Goal: Task Accomplishment & Management: Use online tool/utility

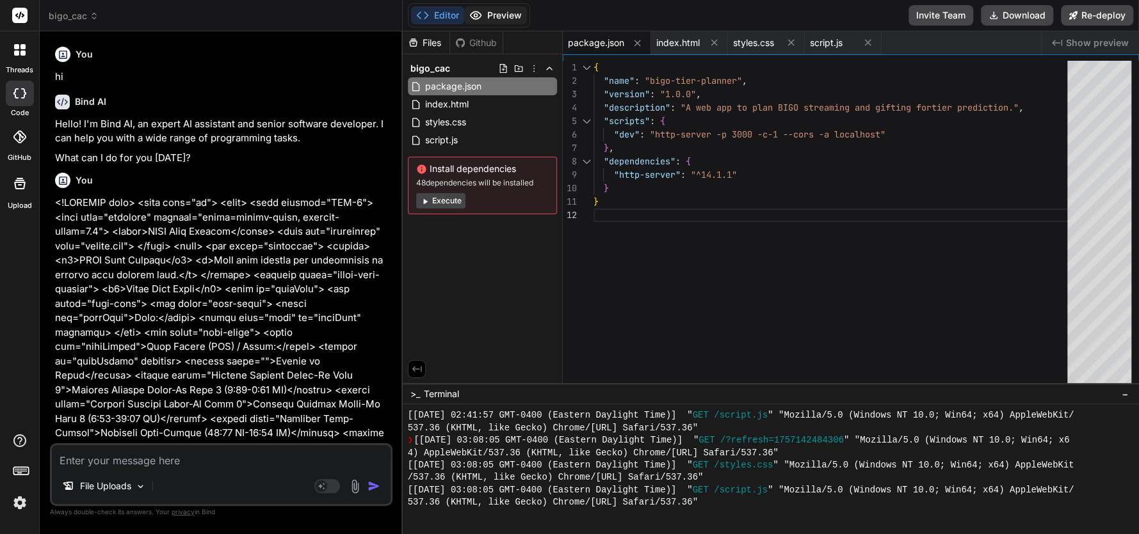
scroll to position [2625, 0]
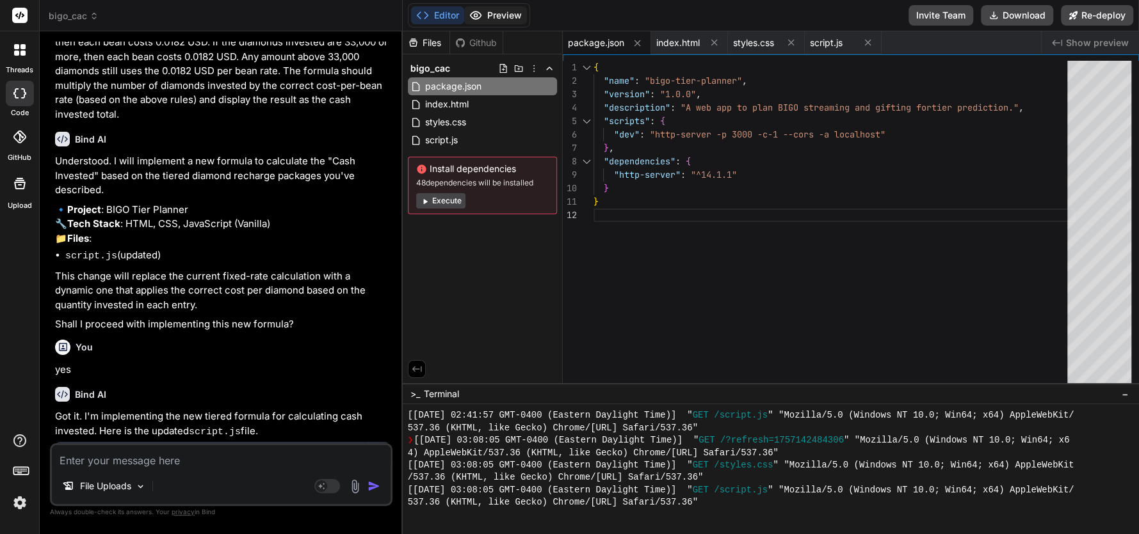
click at [503, 20] on button "Preview" at bounding box center [495, 15] width 63 height 18
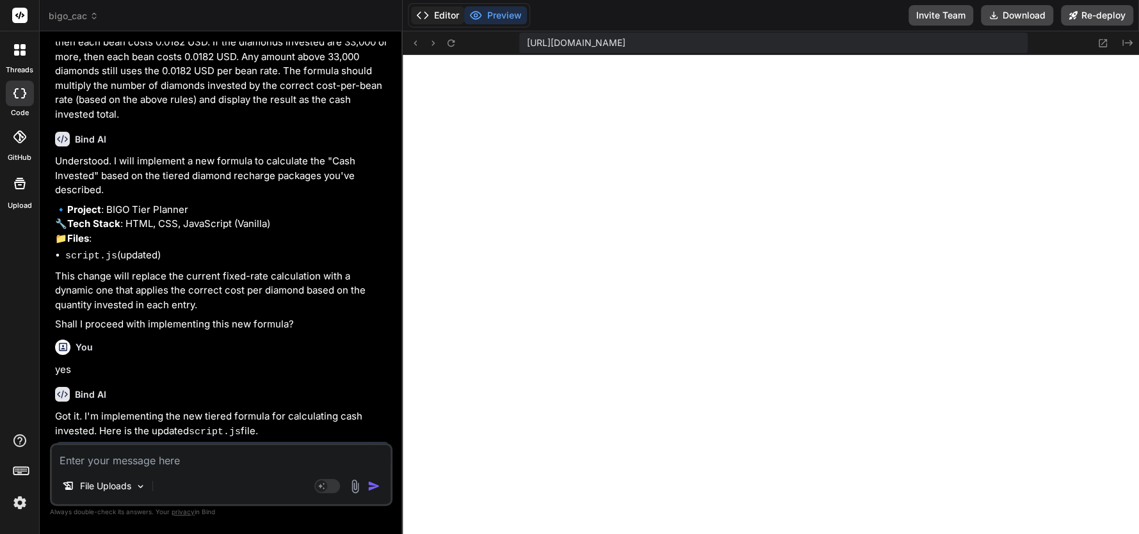
click at [440, 13] on button "Editor" at bounding box center [437, 15] width 53 height 18
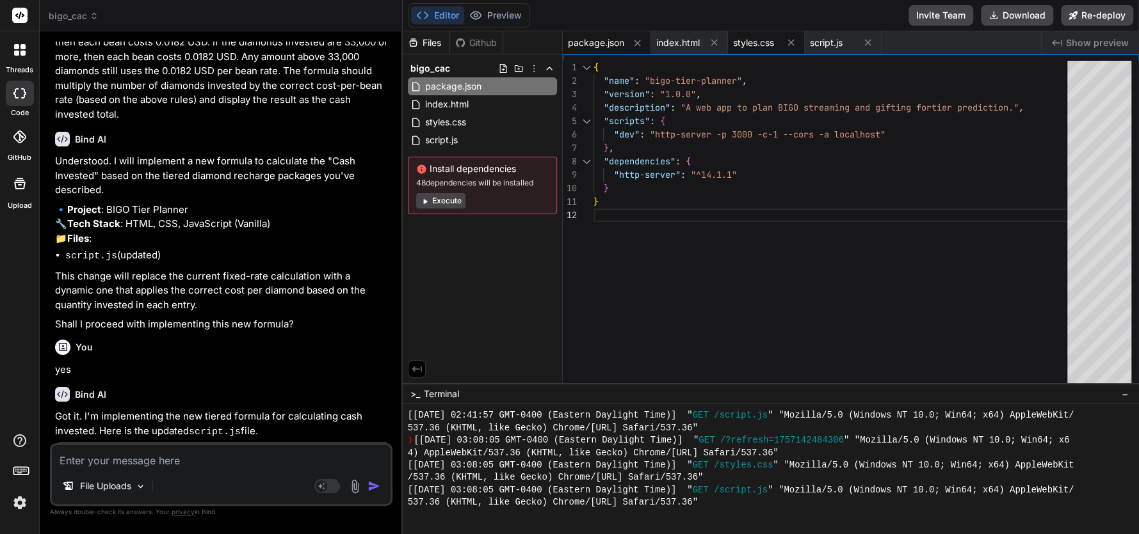
click at [758, 46] on span "styles.css" at bounding box center [753, 42] width 41 height 13
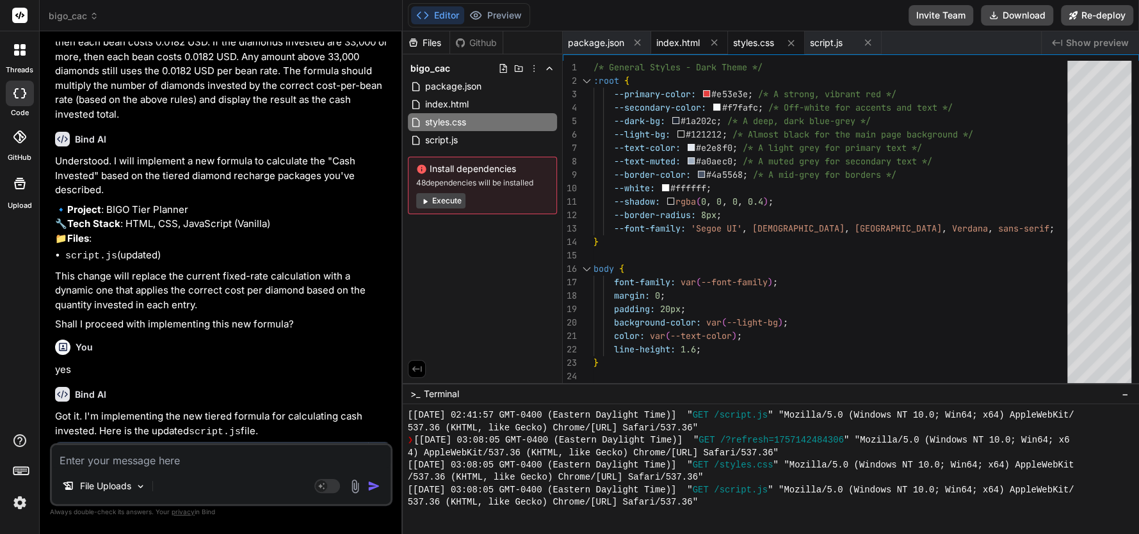
click at [680, 42] on span "index.html" at bounding box center [678, 42] width 44 height 13
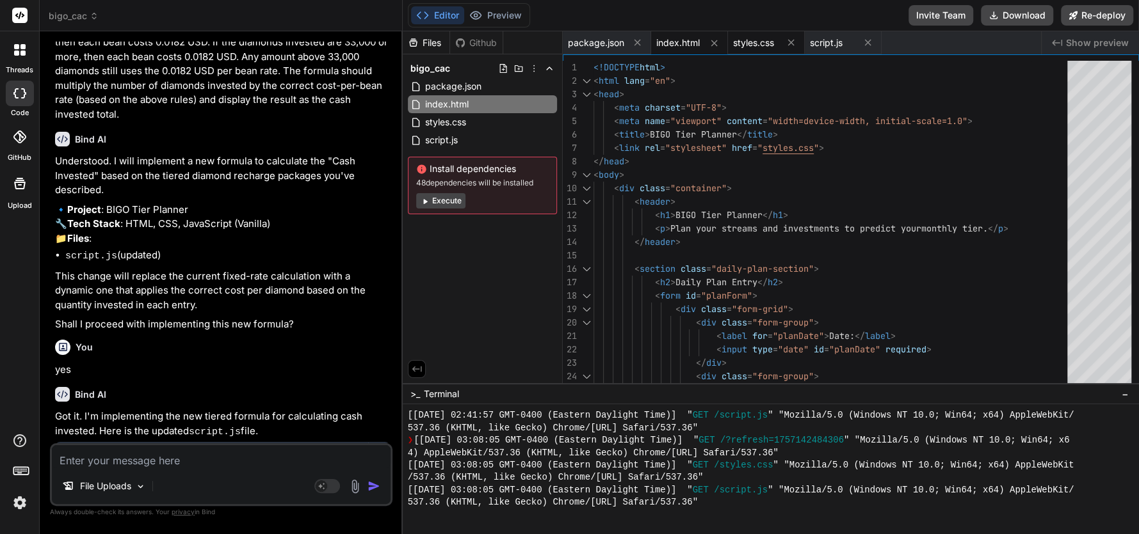
click at [761, 42] on span "styles.css" at bounding box center [753, 42] width 41 height 13
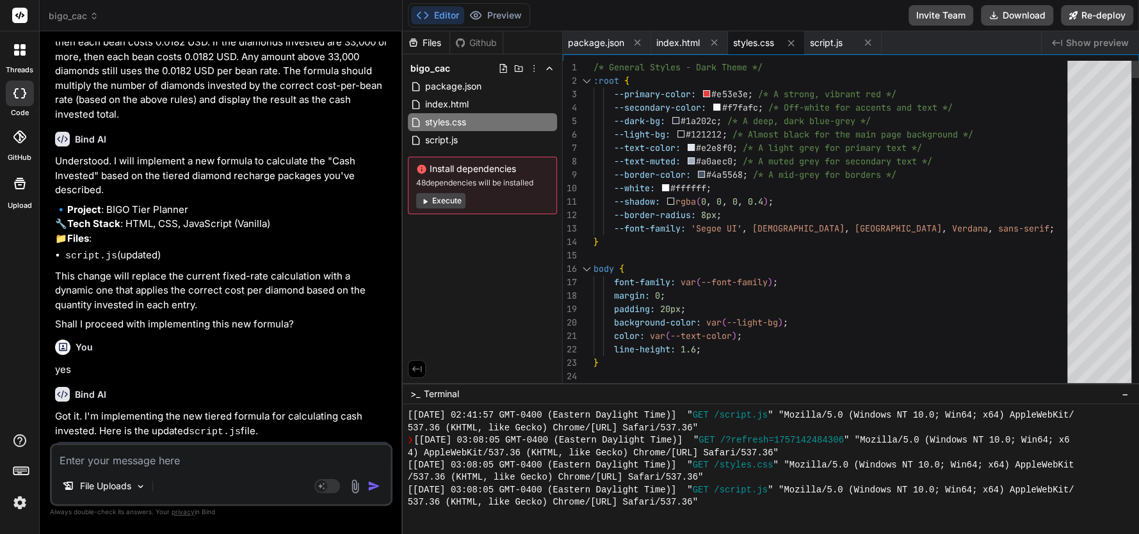
drag, startPoint x: 586, startPoint y: 62, endPoint x: 615, endPoint y: 108, distance: 54.1
click at [639, 129] on div "22 23 24 25 20 21 17 18 19 15 16 12 13 14 10 11 8 9 5 6 7 3 4 1 2 line-height: …" at bounding box center [851, 225] width 576 height 329
drag, startPoint x: 781, startPoint y: 68, endPoint x: 614, endPoint y: 58, distance: 167.3
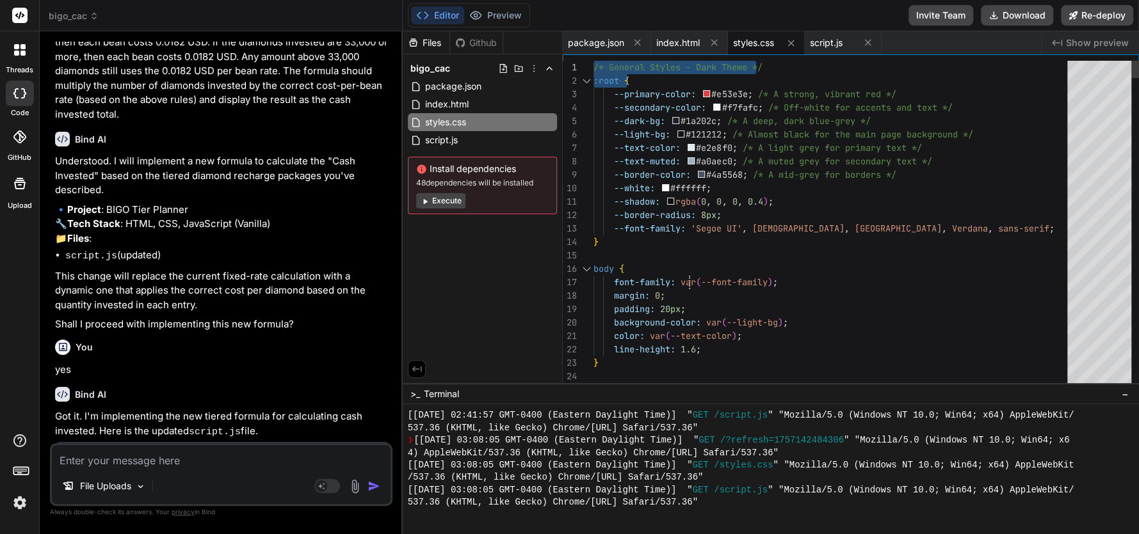
drag, startPoint x: 595, startPoint y: 66, endPoint x: 697, endPoint y: 282, distance: 239.0
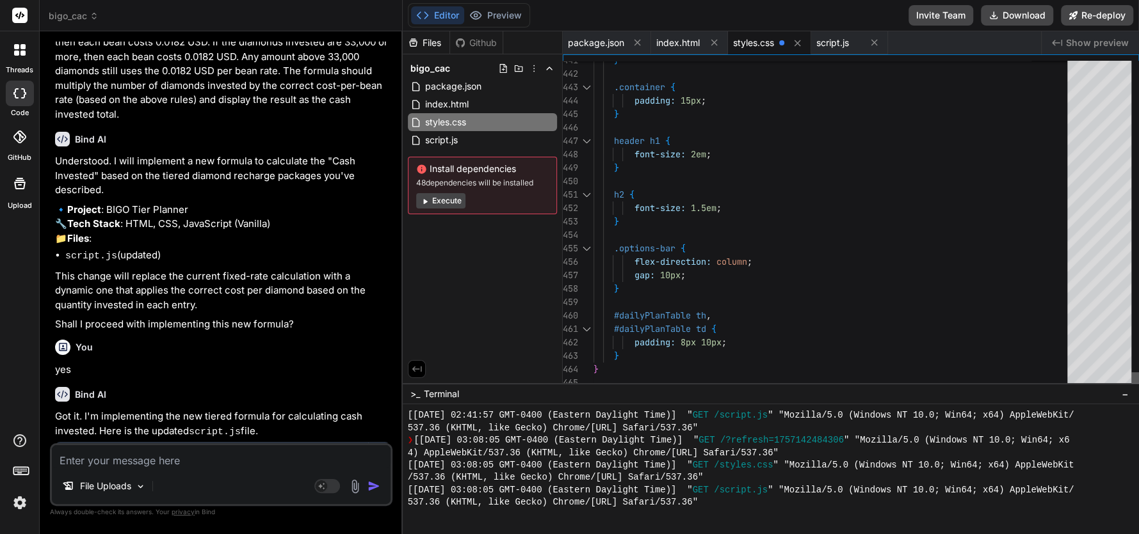
click at [1131, 390] on div at bounding box center [1135, 380] width 8 height 17
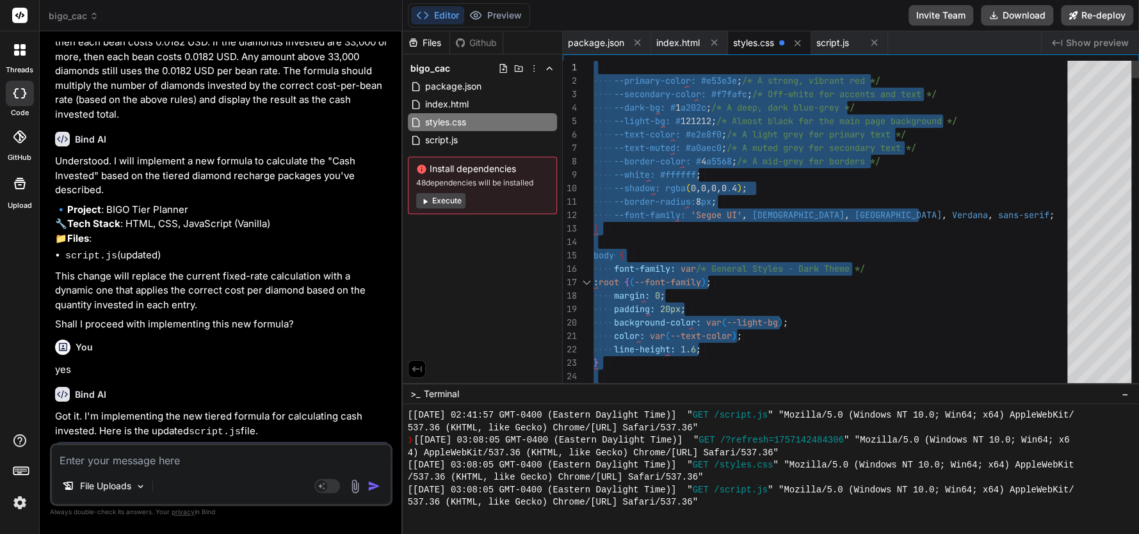
drag, startPoint x: 658, startPoint y: 379, endPoint x: 564, endPoint y: -54, distance: 442.6
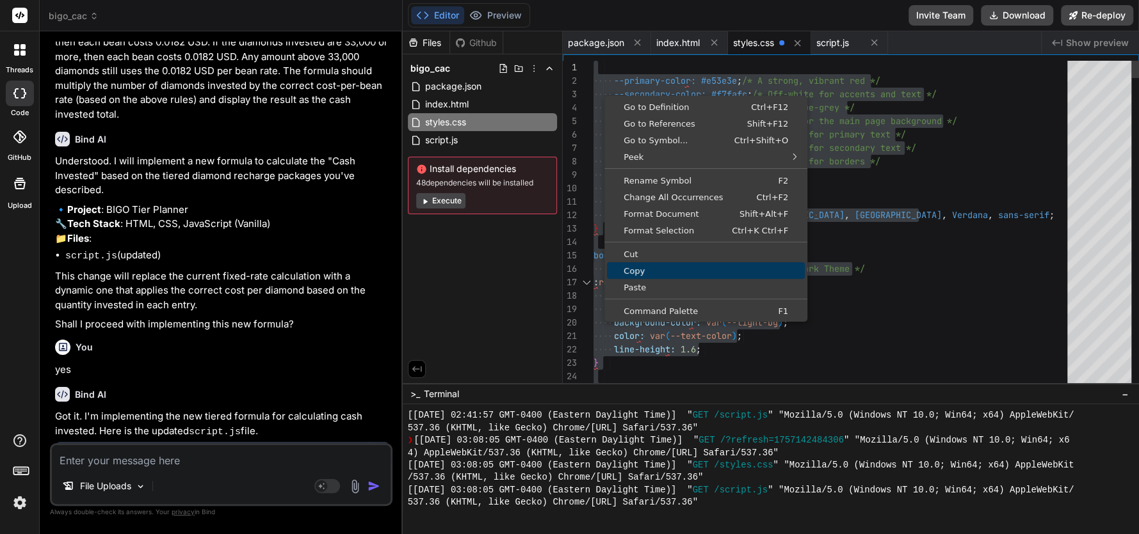
click at [640, 274] on span "Copy" at bounding box center [706, 271] width 198 height 8
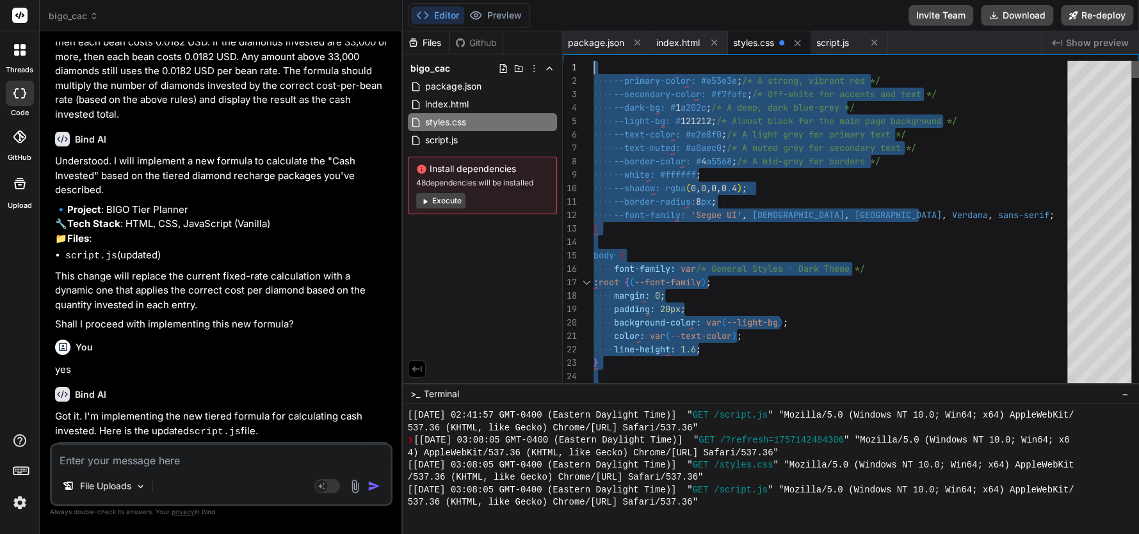
click at [1131, 61] on div at bounding box center [1135, 69] width 8 height 17
drag, startPoint x: 593, startPoint y: 71, endPoint x: 846, endPoint y: 186, distance: 277.8
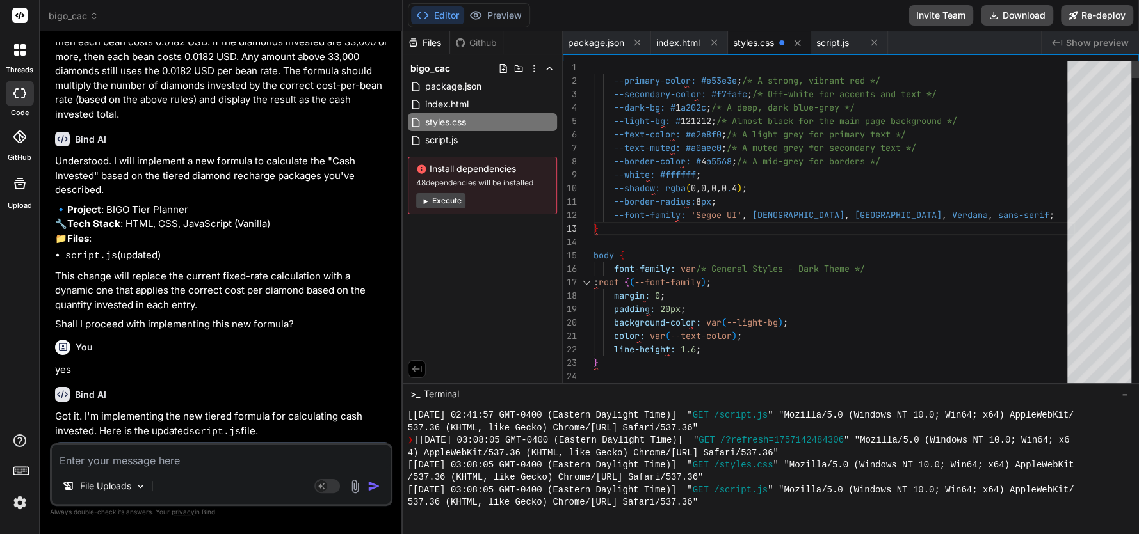
drag, startPoint x: 966, startPoint y: 228, endPoint x: 943, endPoint y: 218, distance: 25.2
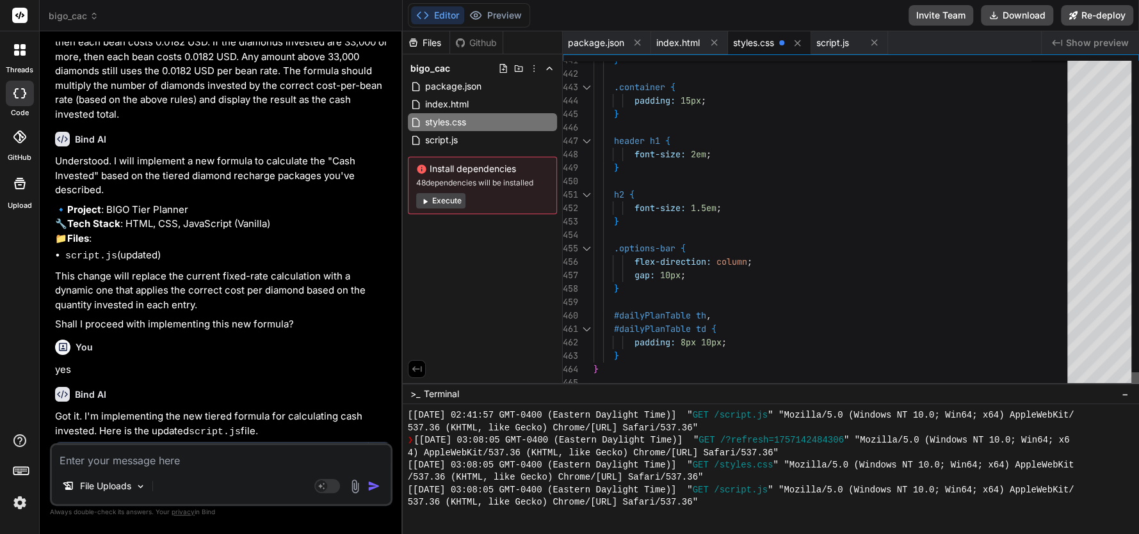
click at [1131, 390] on div at bounding box center [1135, 380] width 8 height 17
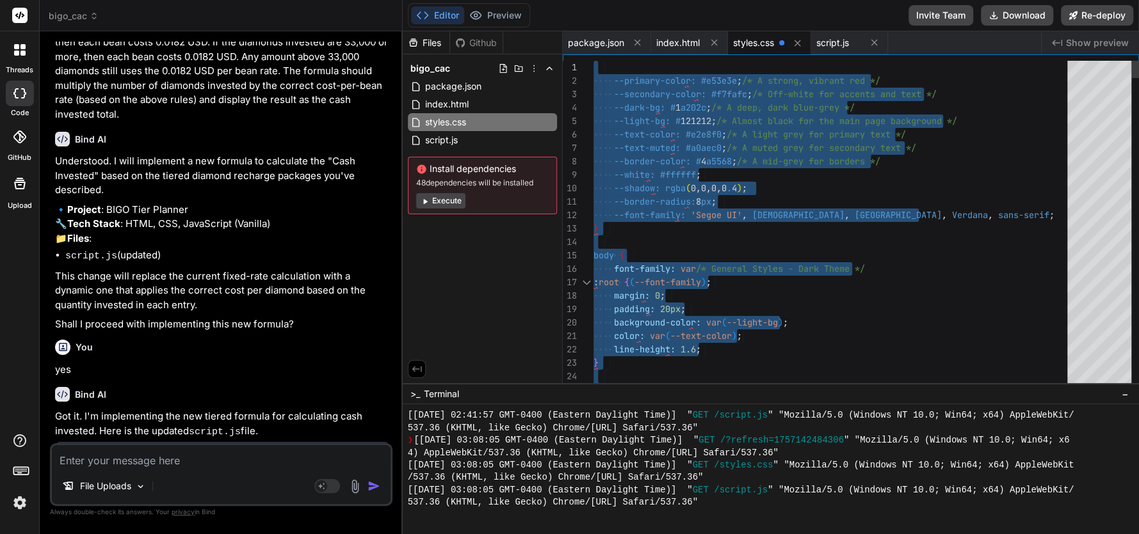
drag, startPoint x: 641, startPoint y: 375, endPoint x: 545, endPoint y: -59, distance: 444.3
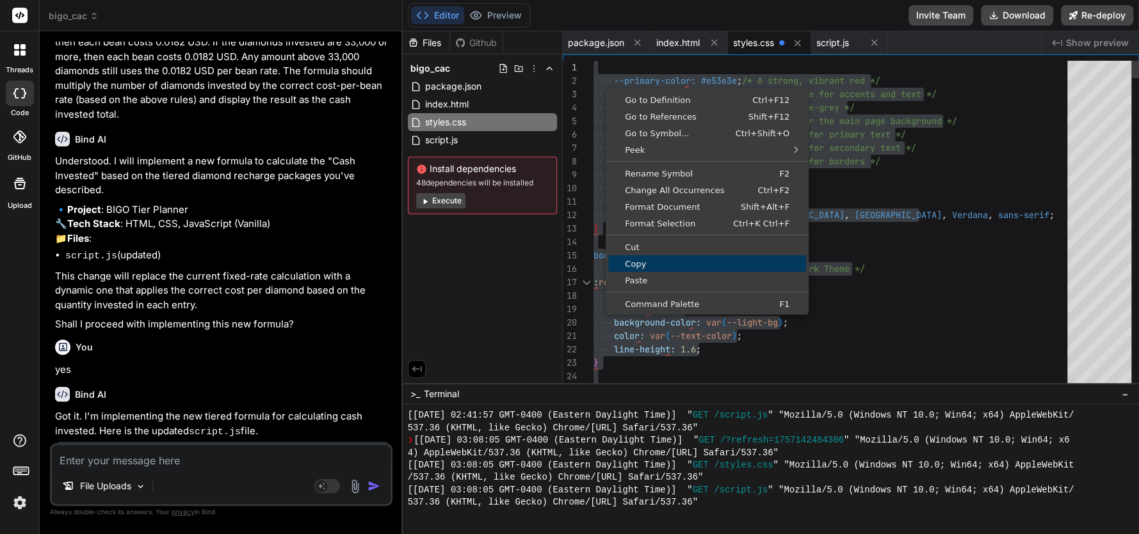
click at [633, 262] on span "Copy" at bounding box center [707, 264] width 198 height 8
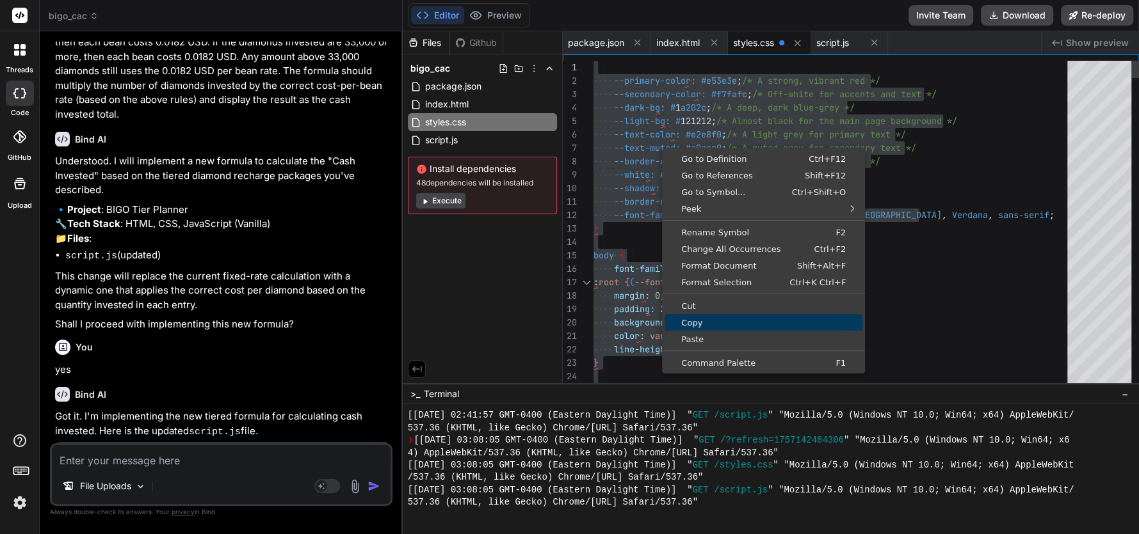
click at [700, 319] on span "Copy" at bounding box center [763, 323] width 198 height 8
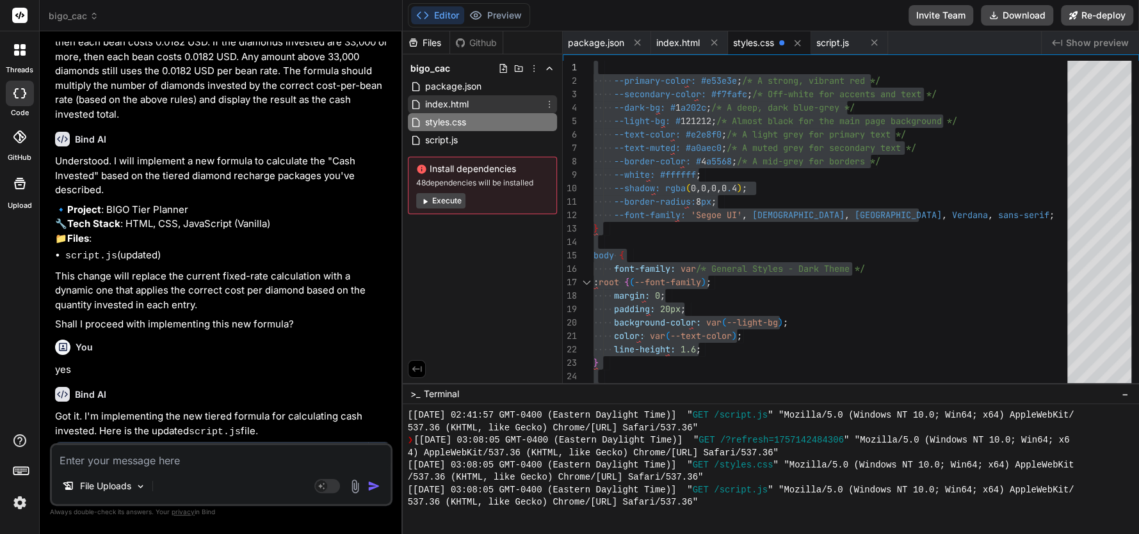
click at [419, 112] on div "index.html" at bounding box center [482, 104] width 149 height 18
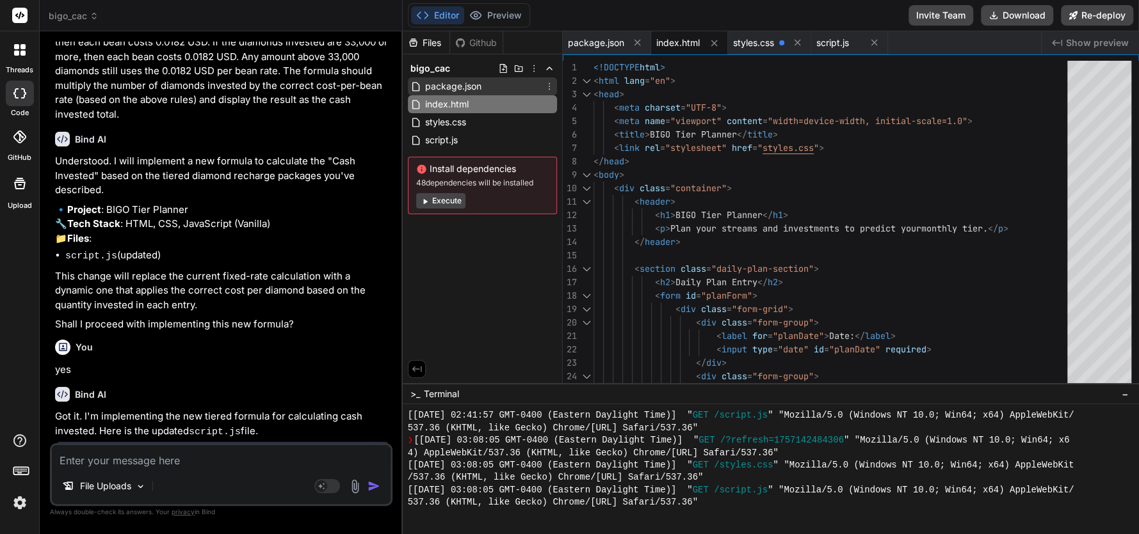
click at [451, 80] on span "package.json" at bounding box center [453, 86] width 59 height 15
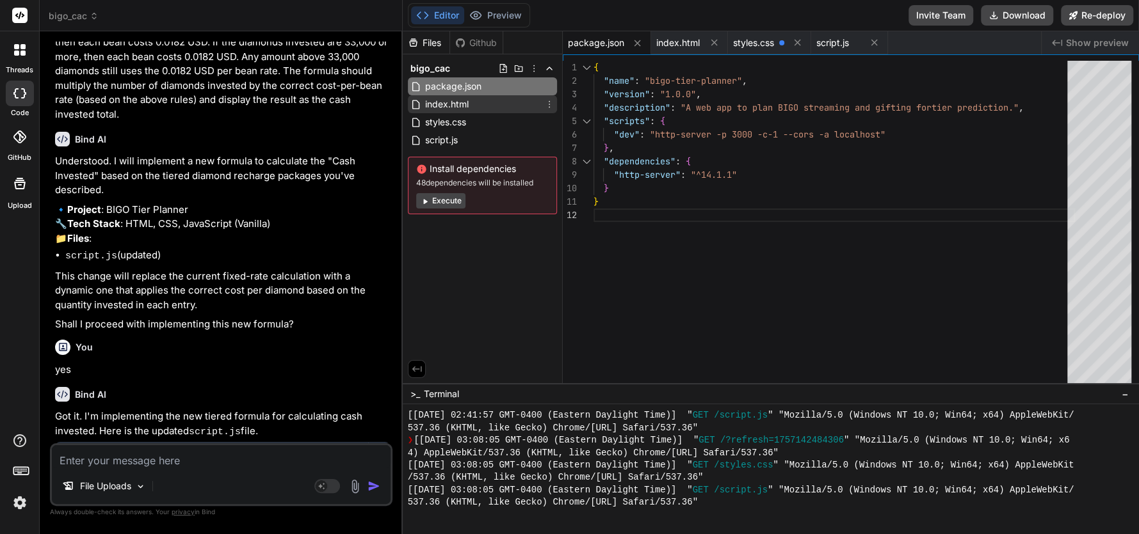
click at [440, 99] on span "index.html" at bounding box center [447, 104] width 46 height 15
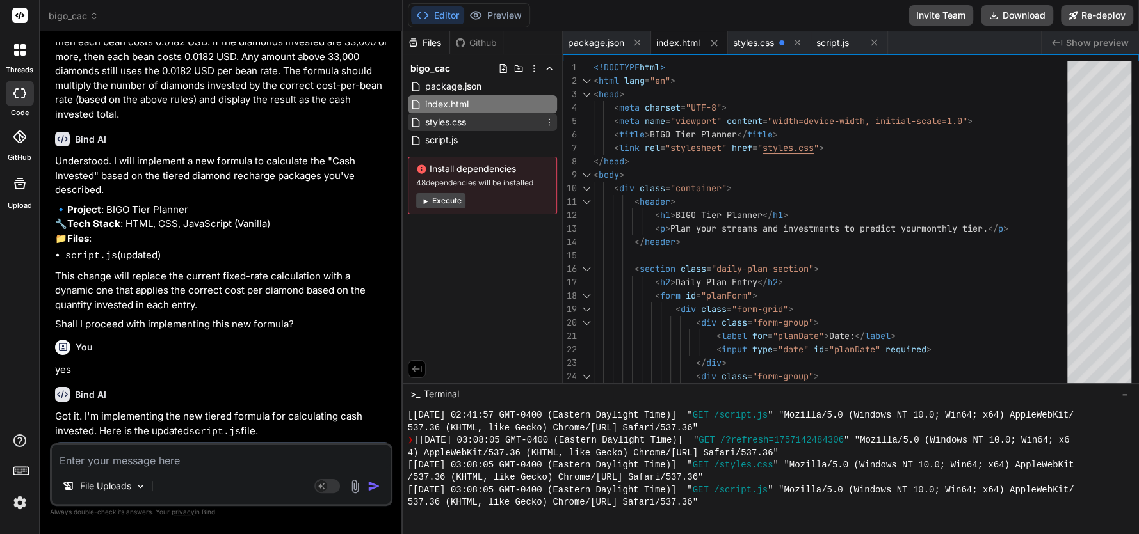
click at [439, 115] on span "styles.css" at bounding box center [446, 122] width 44 height 15
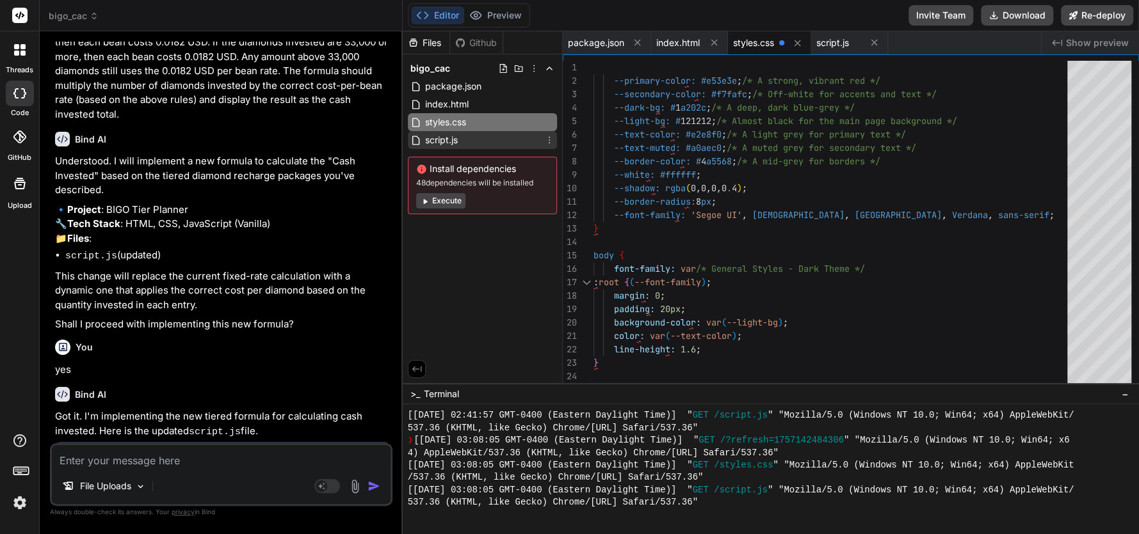
click at [440, 136] on span "script.js" at bounding box center [441, 139] width 35 height 15
type textarea "renderPlanEntries(); });"
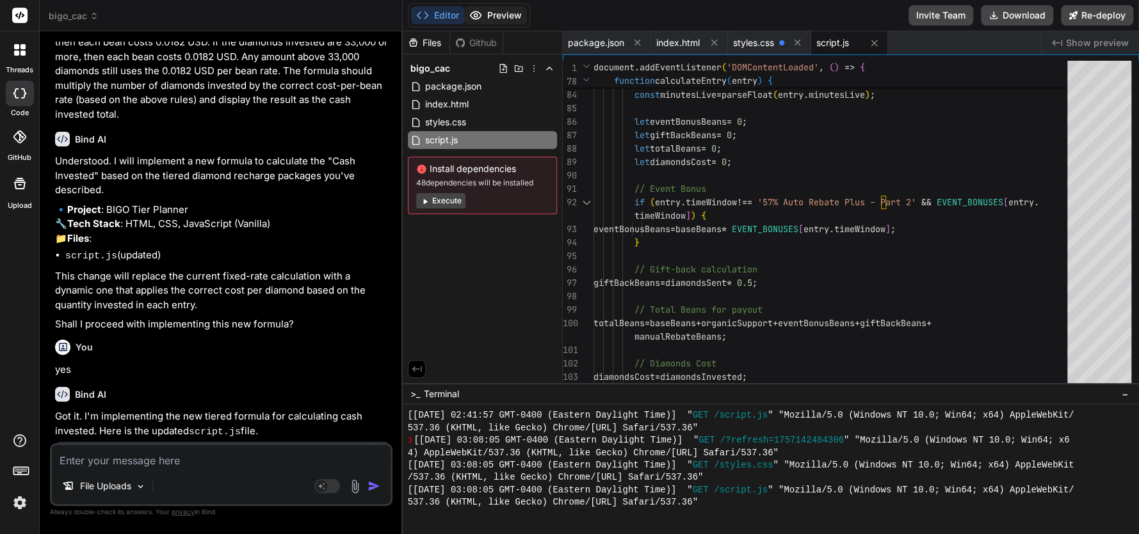
click at [485, 17] on button "Preview" at bounding box center [495, 15] width 63 height 18
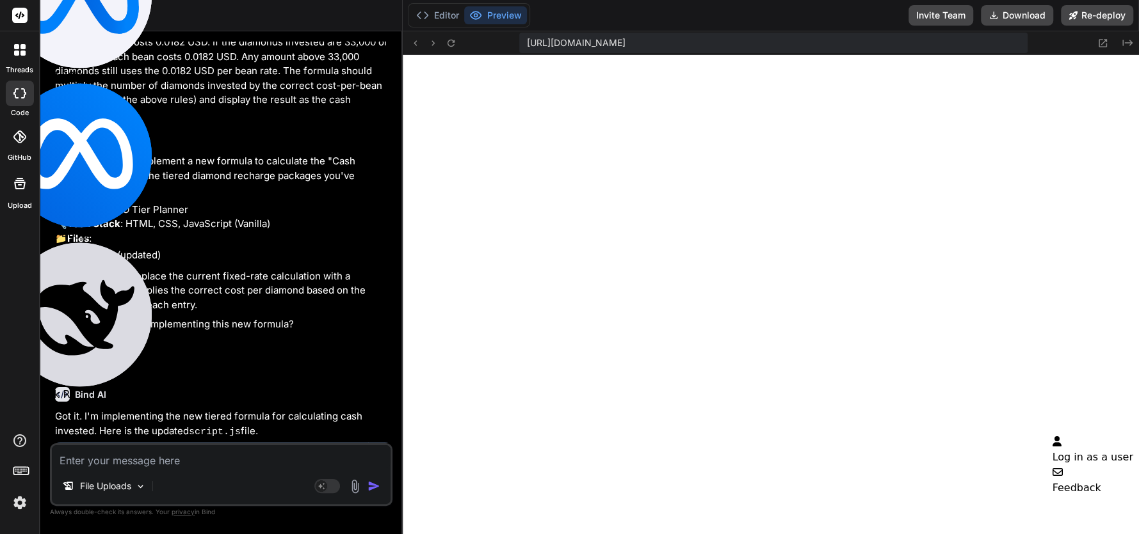
click at [22, 470] on icon at bounding box center [21, 470] width 18 height 18
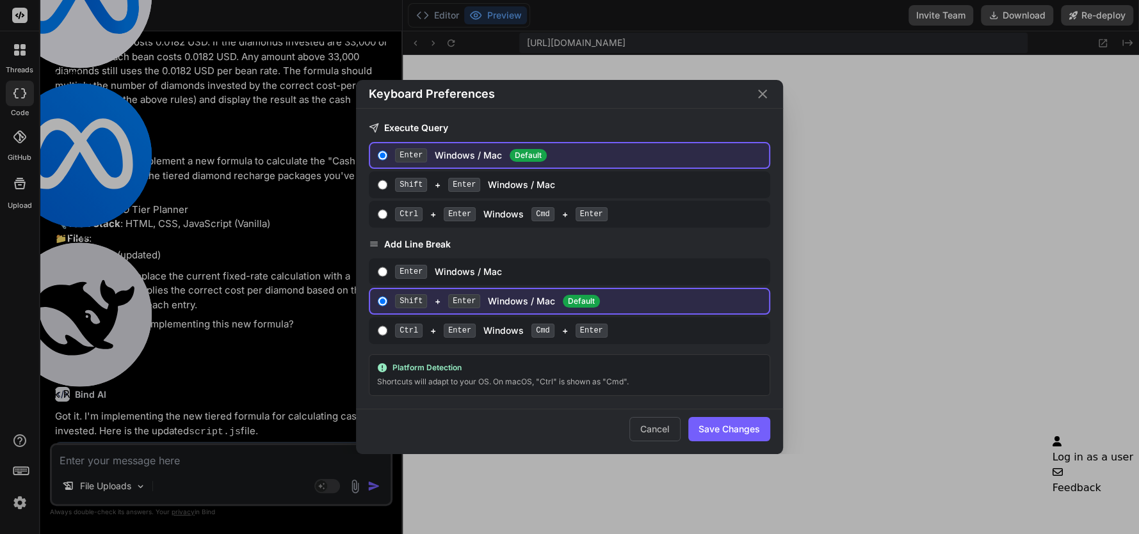
click at [22, 467] on div "Keyboard Preferences Execute Query Enter Windows / Mac Default Shift + Enter Wi…" at bounding box center [569, 267] width 1139 height 534
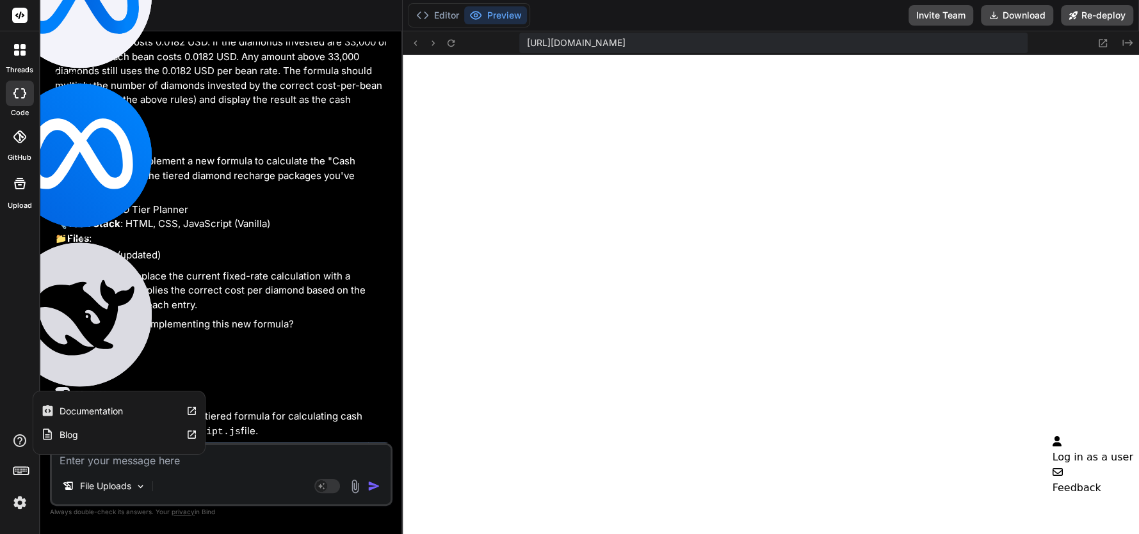
click at [17, 440] on icon at bounding box center [19, 440] width 15 height 15
click at [92, 417] on label "Documentation" at bounding box center [91, 411] width 63 height 13
click at [19, 131] on icon at bounding box center [19, 137] width 13 height 13
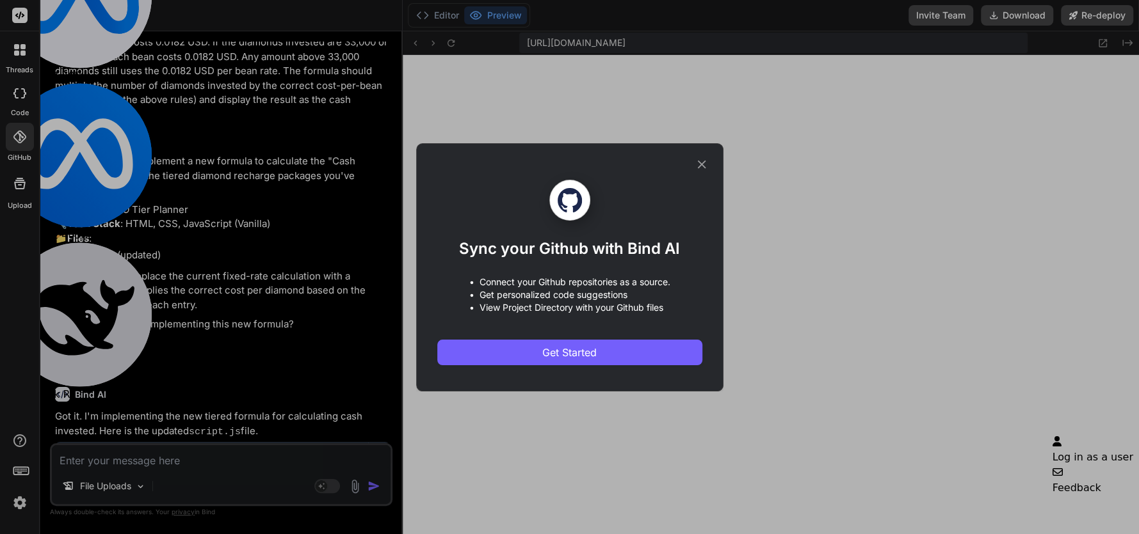
click at [701, 166] on icon at bounding box center [701, 164] width 14 height 14
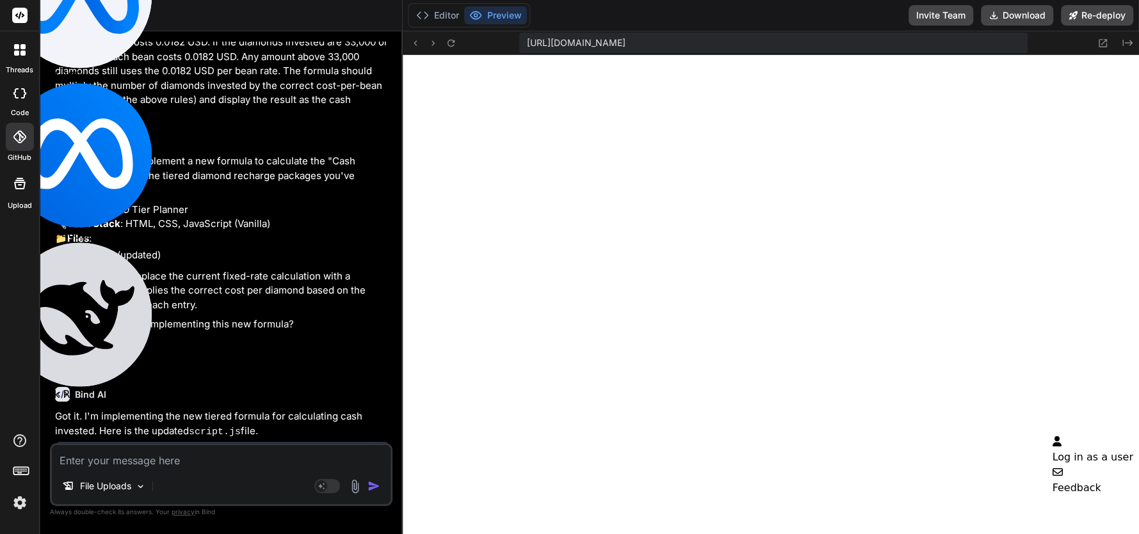
click at [15, 502] on img at bounding box center [20, 503] width 22 height 22
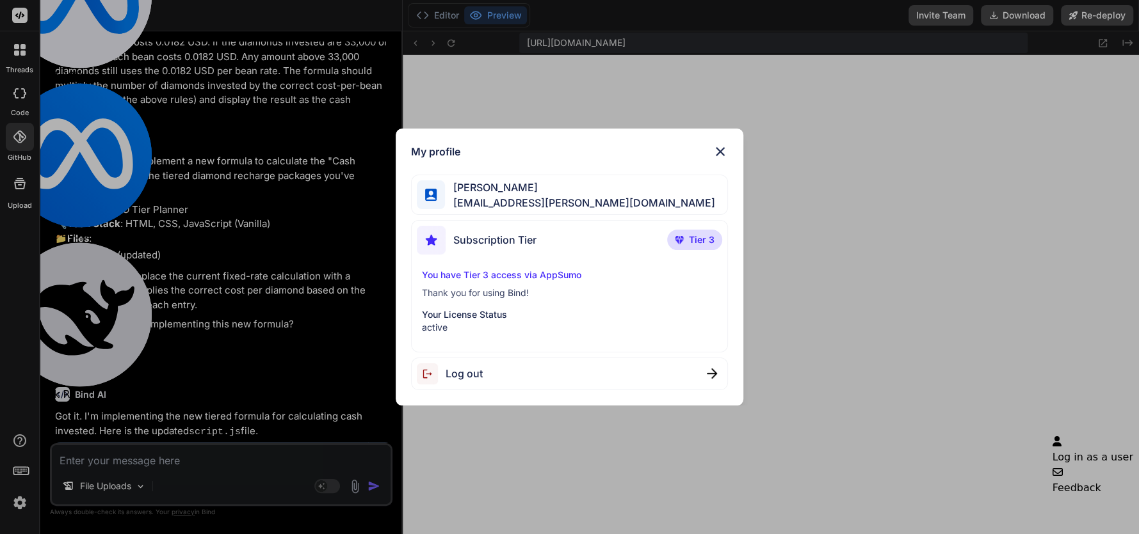
click at [718, 150] on img at bounding box center [719, 151] width 15 height 15
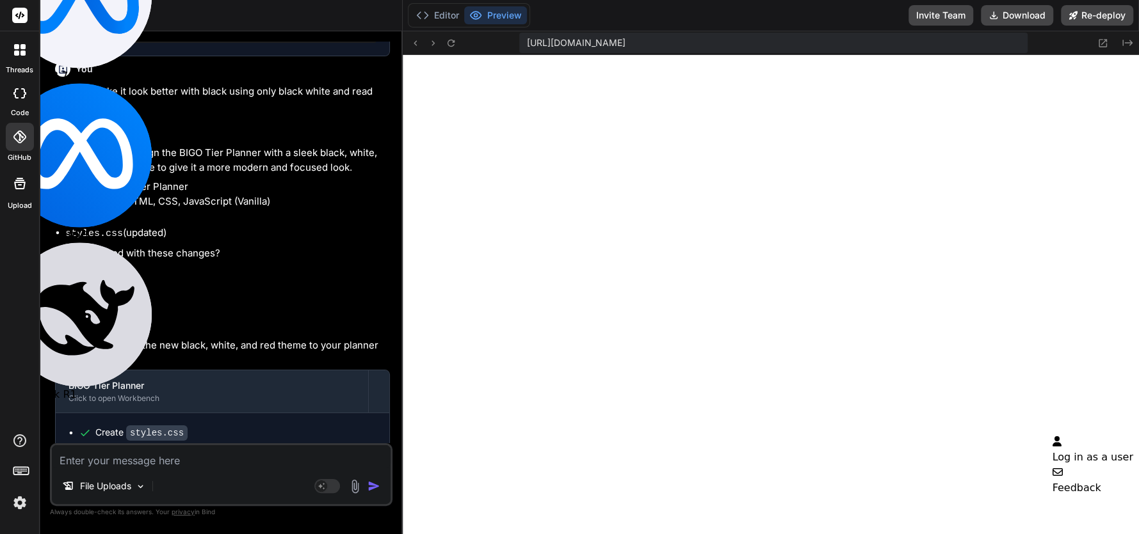
scroll to position [2127, 0]
click at [324, 485] on rect at bounding box center [322, 487] width 12 height 12
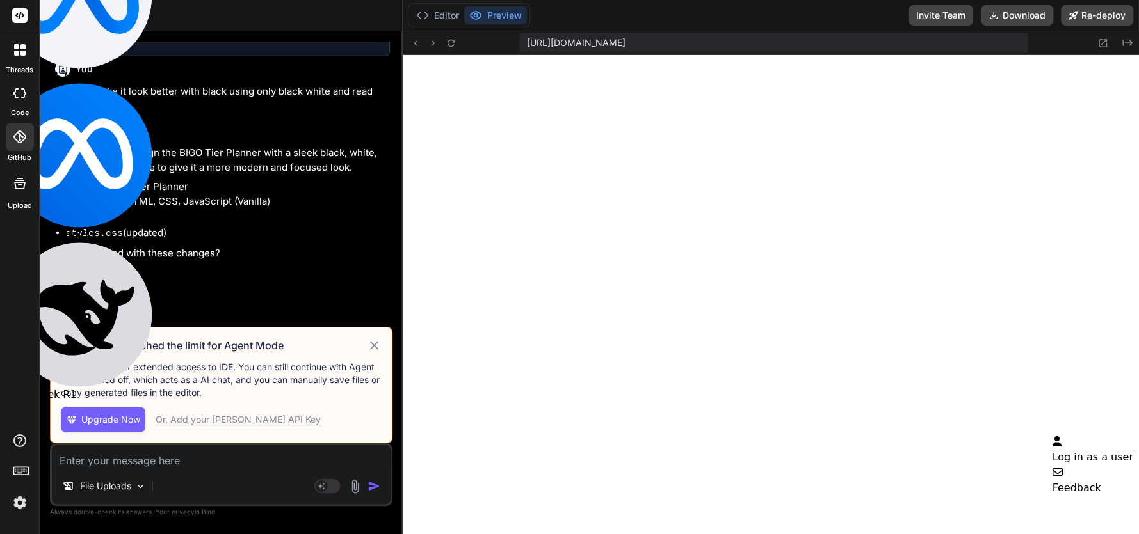
click at [103, 412] on button "Upgrade Now" at bounding box center [103, 420] width 84 height 26
type textarea "x"
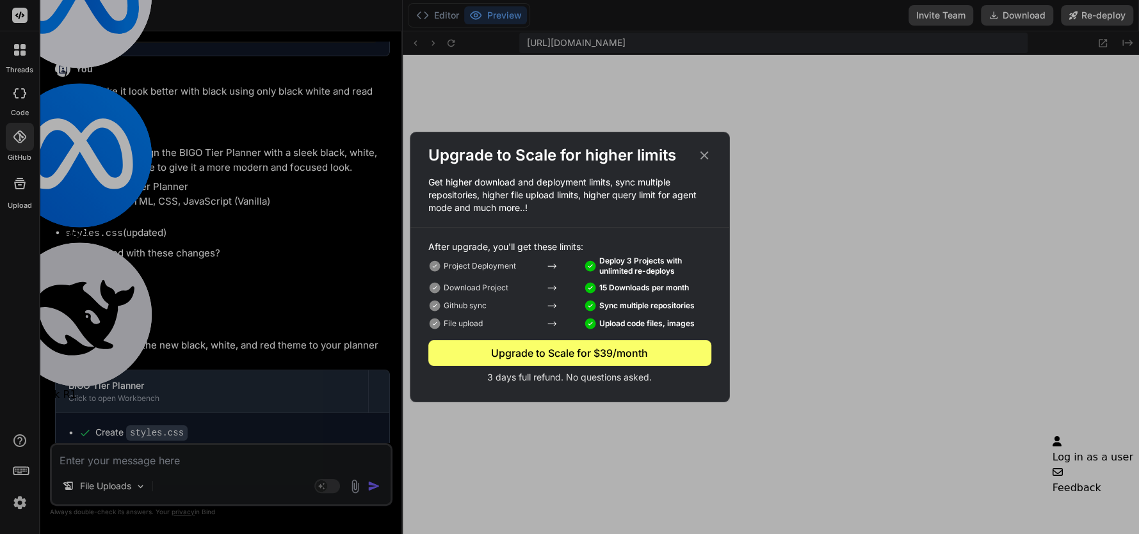
click at [609, 349] on div "Upgrade to Scale for $39/month" at bounding box center [569, 353] width 283 height 15
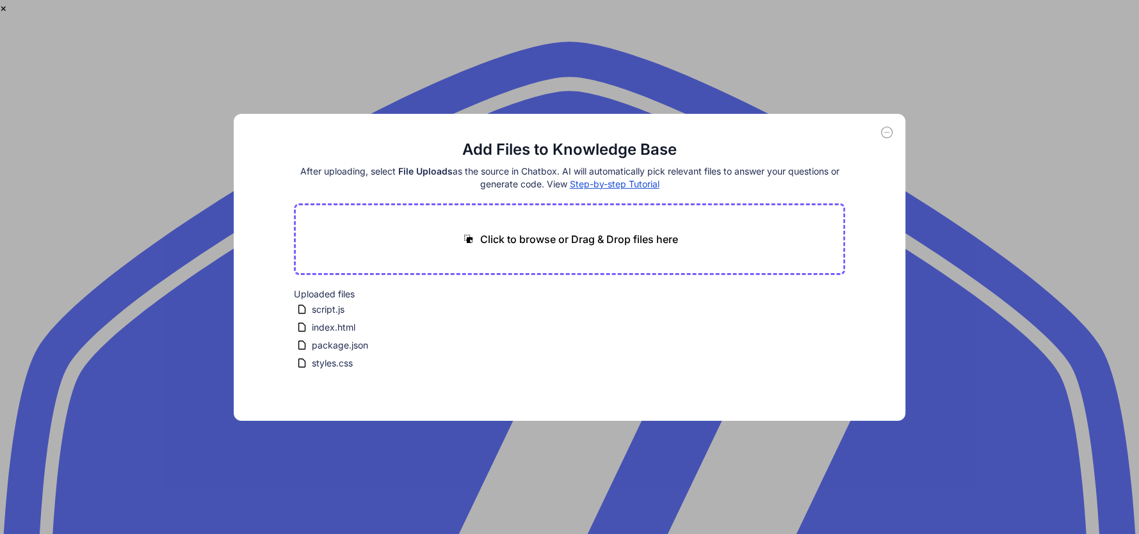
click at [78, 156] on div "Add Files to Knowledge Base After uploading, select File Uploads as the source …" at bounding box center [569, 267] width 1139 height 534
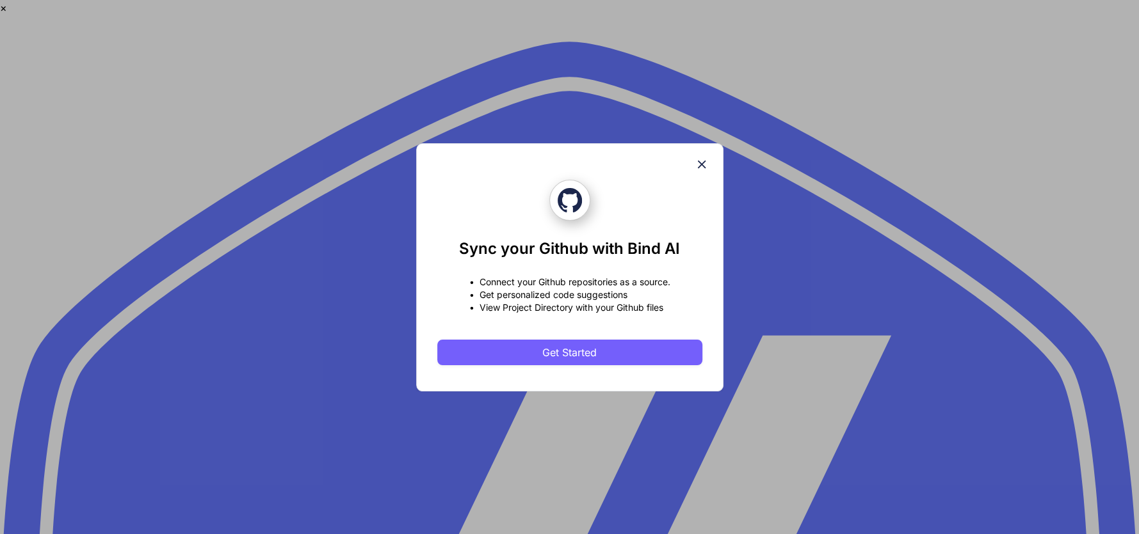
click at [696, 165] on icon at bounding box center [701, 164] width 14 height 14
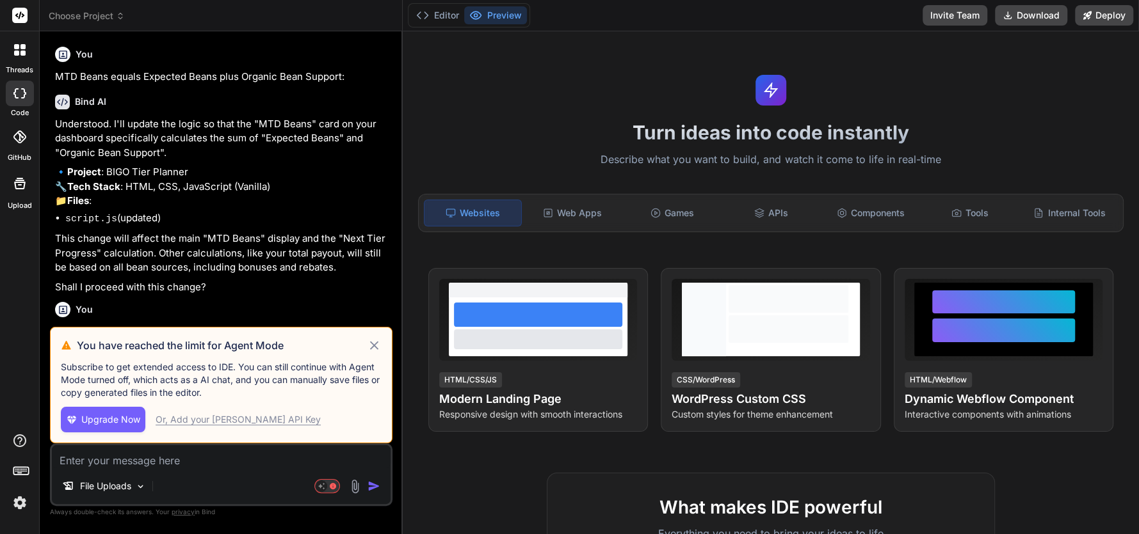
type textarea "x"
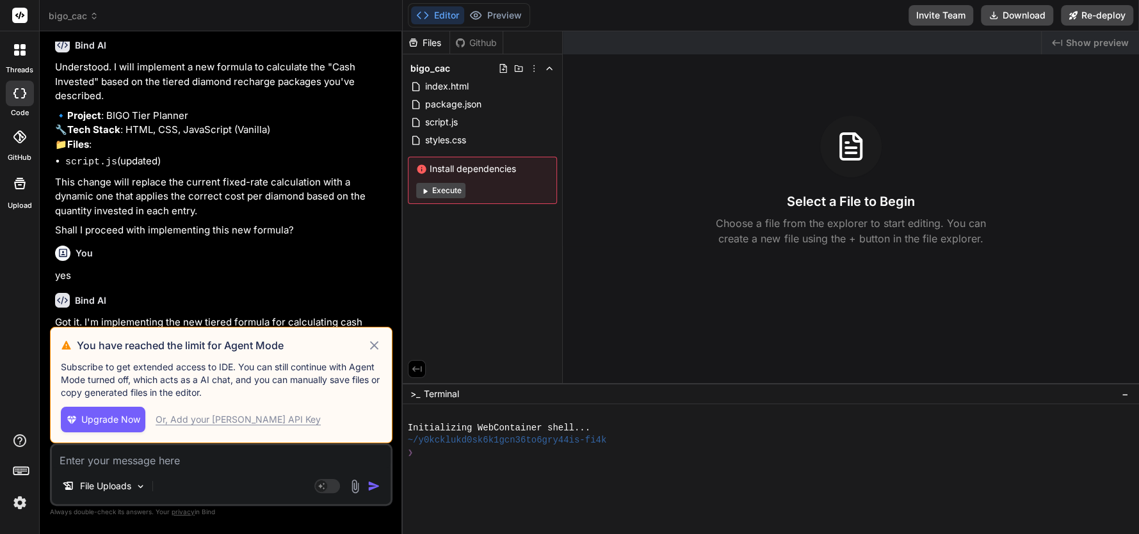
scroll to position [843, 0]
